Goal: Find specific page/section: Find specific page/section

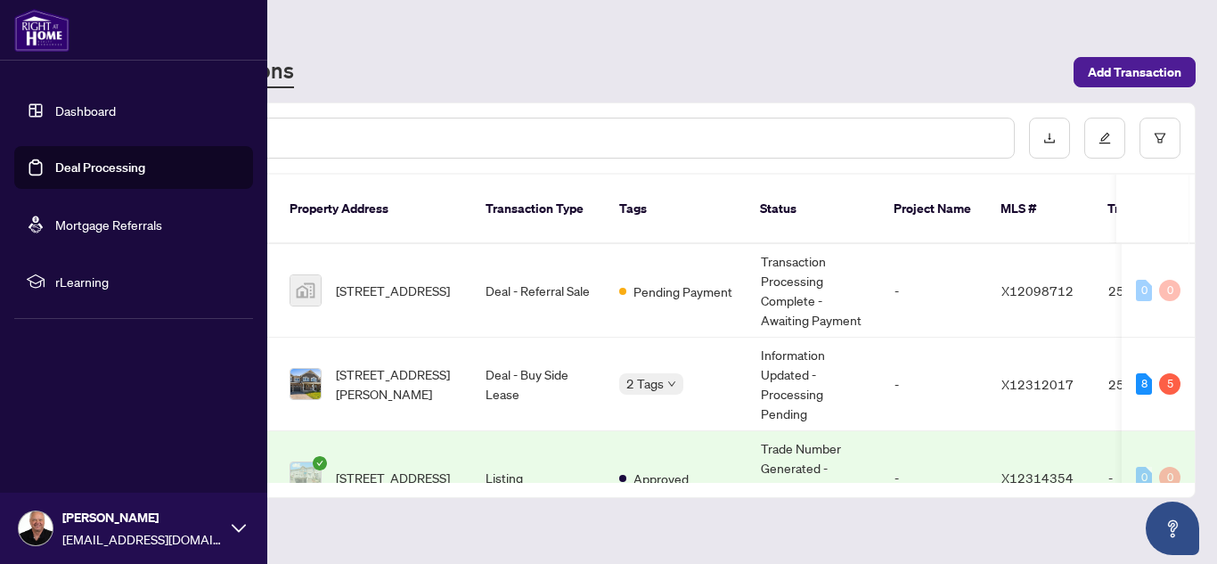
click at [85, 108] on link "Dashboard" at bounding box center [85, 110] width 61 height 16
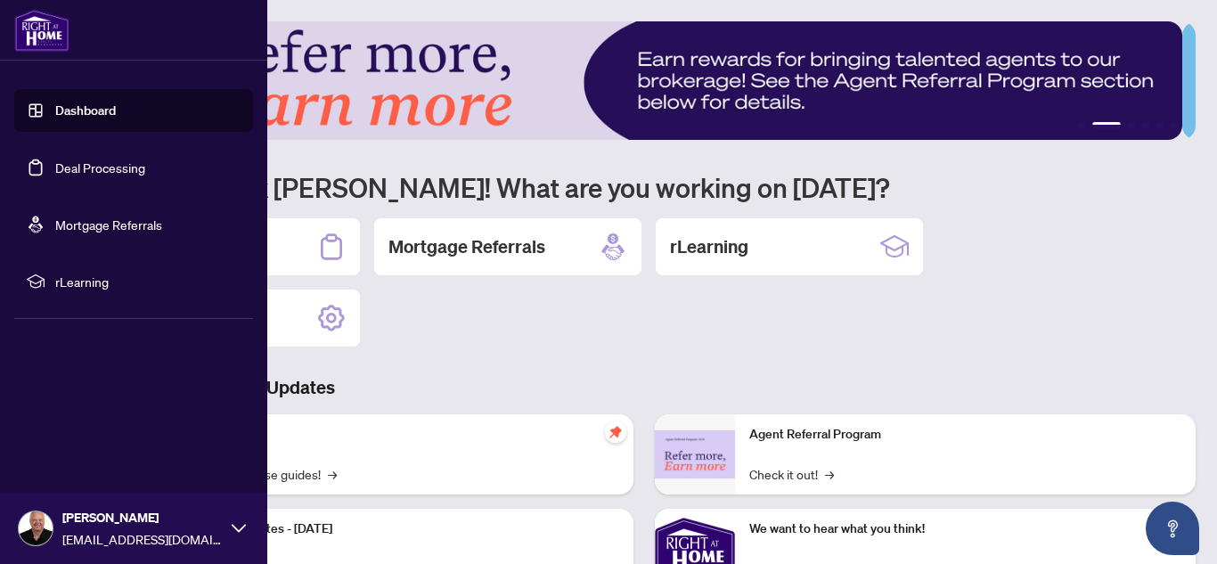
click at [100, 167] on link "Deal Processing" at bounding box center [100, 167] width 90 height 16
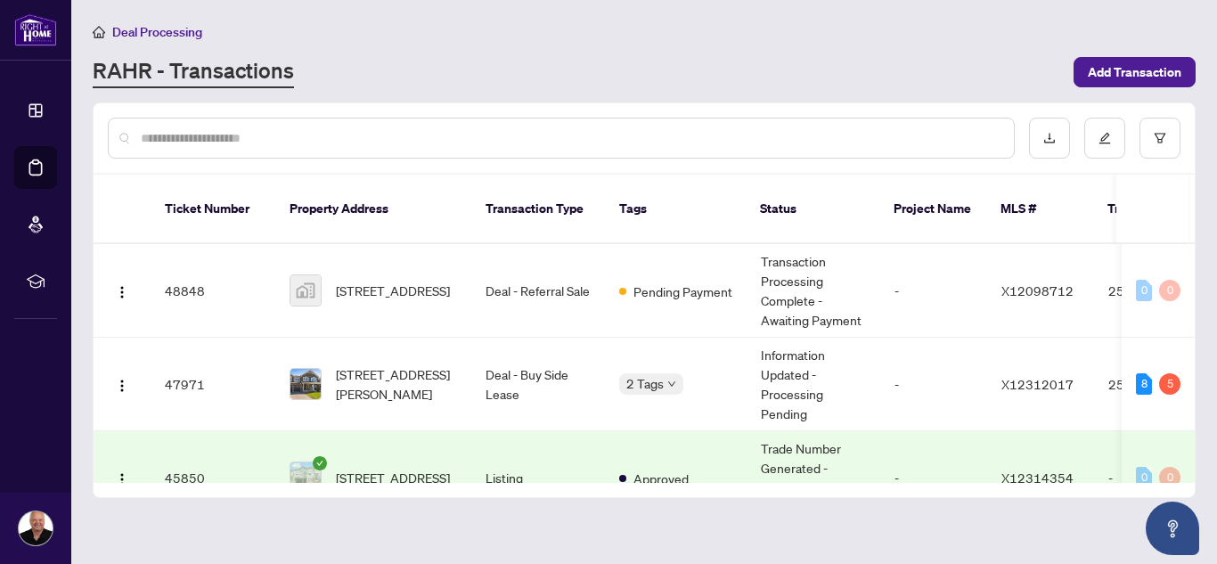
click at [350, 36] on div "Deal Processing" at bounding box center [644, 31] width 1103 height 20
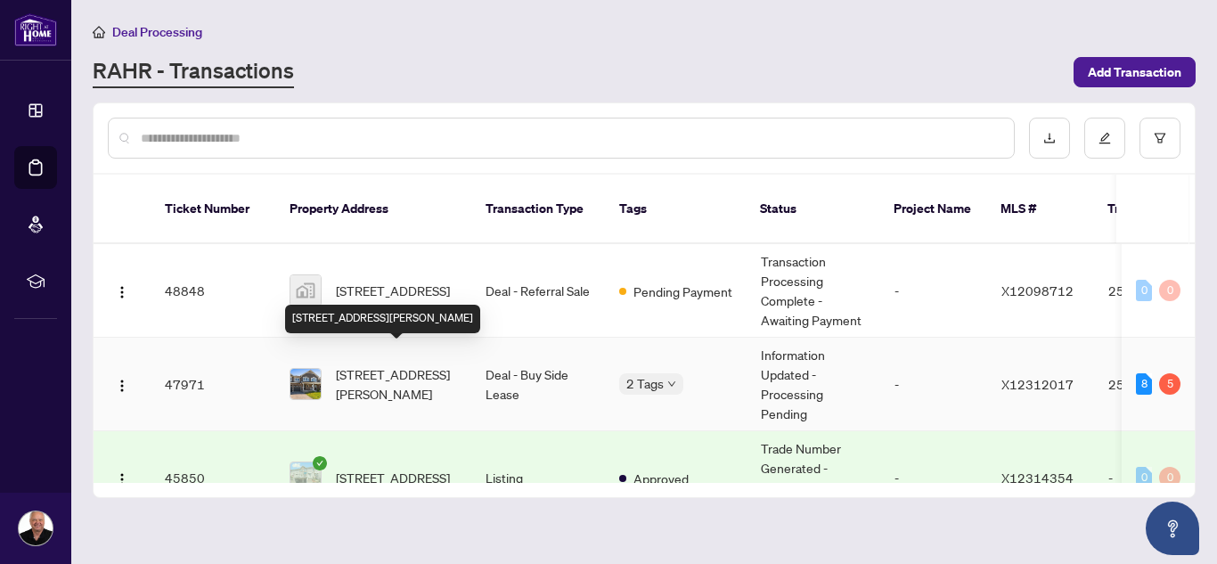
click at [379, 364] on span "[STREET_ADDRESS][PERSON_NAME]" at bounding box center [396, 383] width 121 height 39
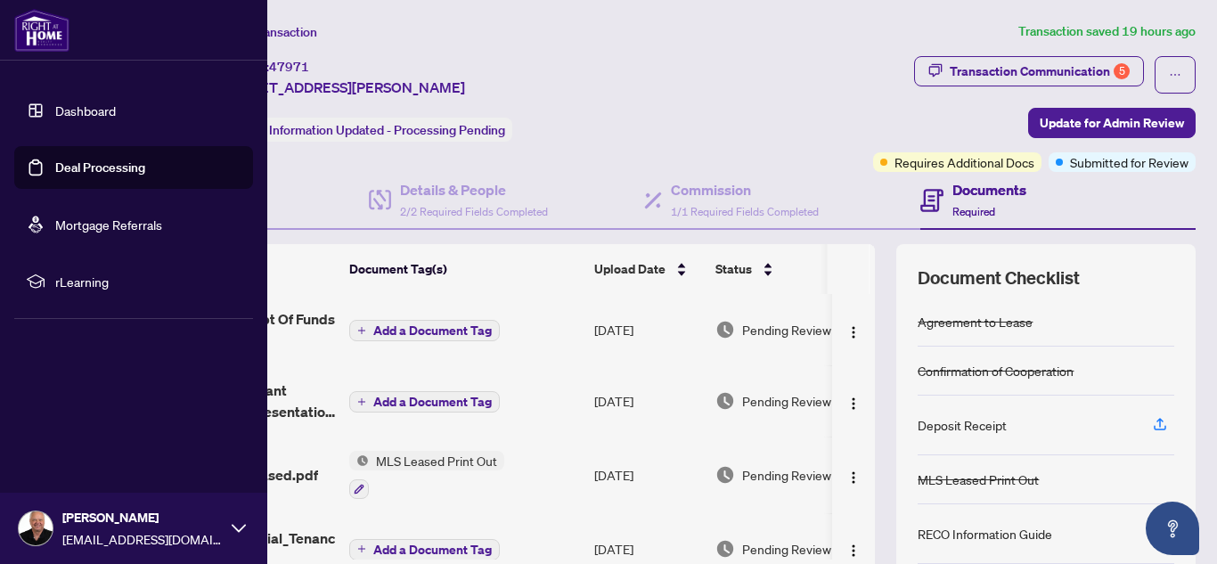
click at [55, 165] on link "Deal Processing" at bounding box center [100, 167] width 90 height 16
